Goal: Information Seeking & Learning: Learn about a topic

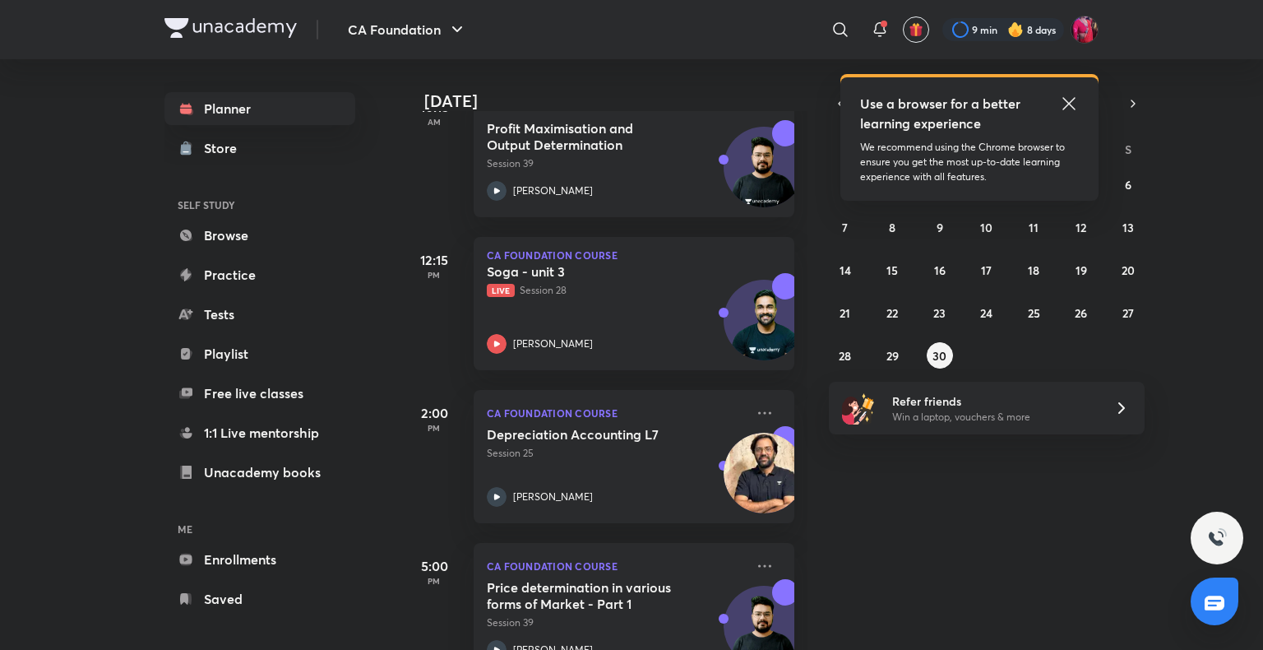
scroll to position [433, 0]
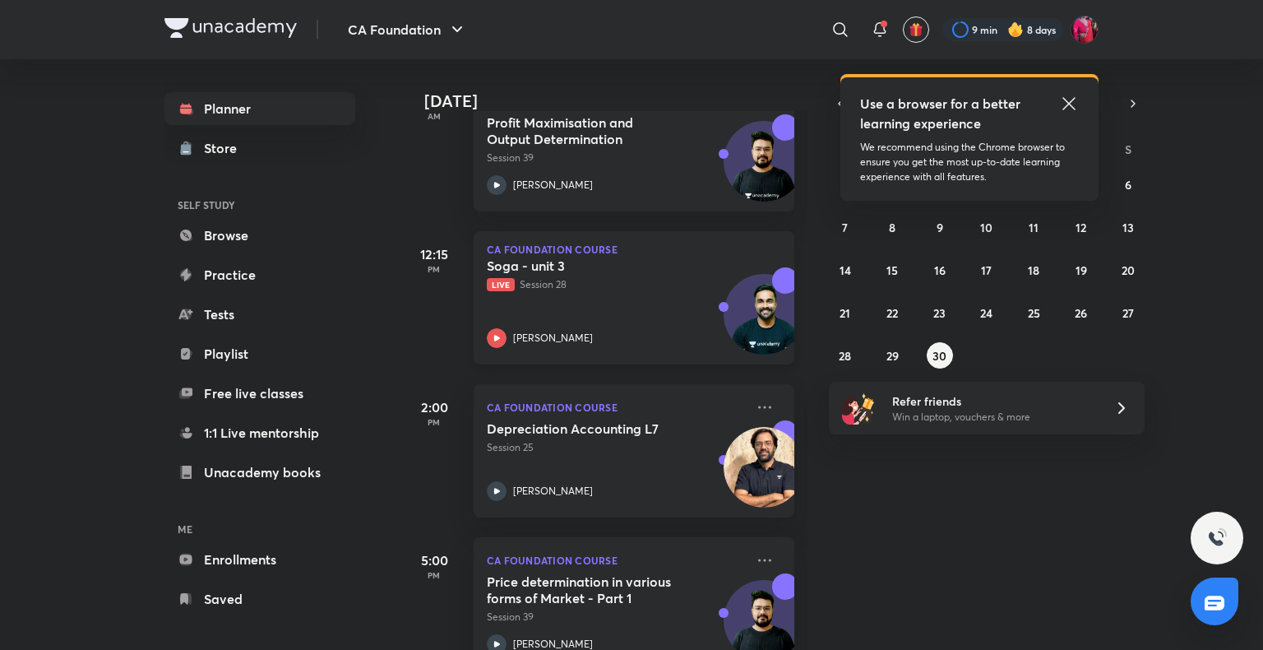
click at [497, 333] on icon at bounding box center [497, 338] width 20 height 20
